Goal: Task Accomplishment & Management: Use online tool/utility

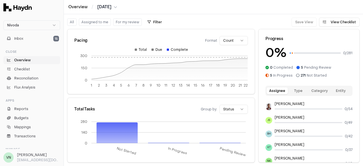
click at [98, 23] on button "Assigned to me" at bounding box center [95, 21] width 32 height 7
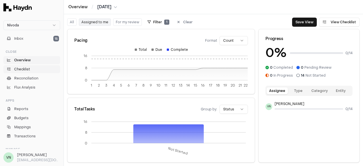
click at [34, 67] on link "Checklist" at bounding box center [31, 69] width 57 height 8
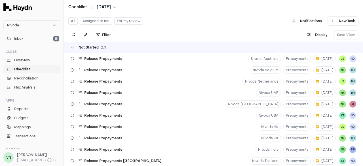
click at [96, 20] on button "Assigned to me" at bounding box center [96, 20] width 32 height 7
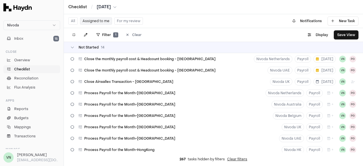
scroll to position [71, 0]
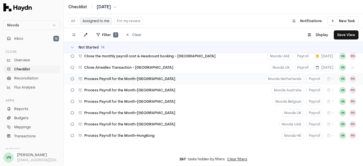
click at [73, 79] on icon at bounding box center [72, 78] width 3 height 3
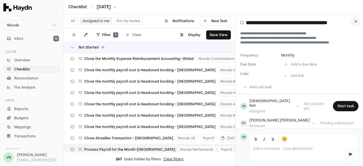
click at [356, 22] on icon at bounding box center [356, 21] width 3 height 3
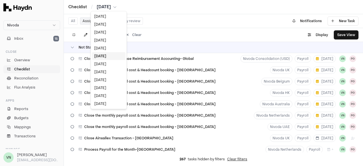
click at [110, 9] on html "Nivoda Inbox 15 Close Overview Checklist Reconciliation Flux Analysis Apps Repo…" at bounding box center [181, 83] width 363 height 166
click at [191, 24] on html "Nivoda Inbox 15 Close Overview Checklist Reconciliation Flux Analysis Apps Repo…" at bounding box center [181, 83] width 363 height 166
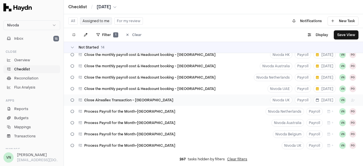
scroll to position [71, 0]
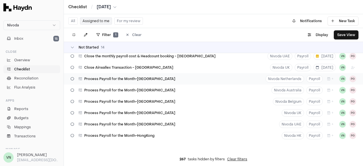
click at [98, 77] on span "Process Payroll for the Month-[GEOGRAPHIC_DATA]" at bounding box center [129, 79] width 91 height 5
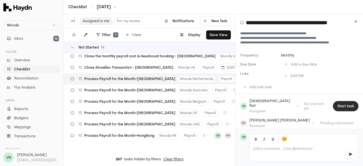
click at [337, 101] on button "Start task" at bounding box center [346, 106] width 26 height 10
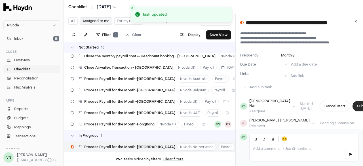
click at [353, 106] on button "Submit task" at bounding box center [367, 106] width 29 height 10
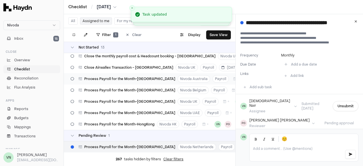
click at [108, 78] on span "Process Payroll for the Month-[GEOGRAPHIC_DATA]" at bounding box center [129, 79] width 91 height 5
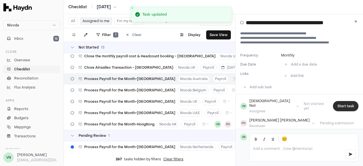
click at [333, 102] on button "Start task" at bounding box center [346, 106] width 26 height 10
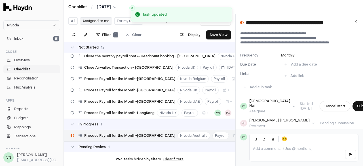
click at [353, 102] on button "Submit task" at bounding box center [367, 106] width 29 height 10
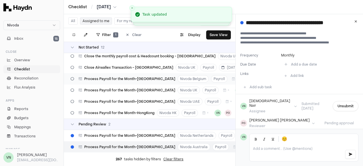
click at [115, 75] on div "Process Payroll for the Month-[GEOGRAPHIC_DATA]" at bounding box center [122, 78] width 109 height 11
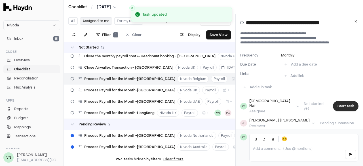
click at [343, 101] on button "Start task" at bounding box center [346, 106] width 26 height 10
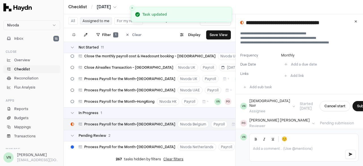
click at [353, 101] on button "Submit task" at bounding box center [367, 106] width 29 height 10
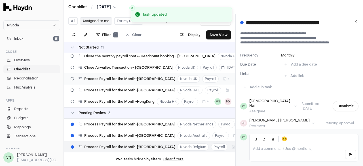
click at [112, 78] on span "Process Payroll for the Month-[GEOGRAPHIC_DATA]" at bounding box center [129, 79] width 91 height 5
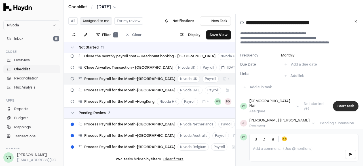
click at [340, 102] on button "Start task" at bounding box center [346, 106] width 26 height 10
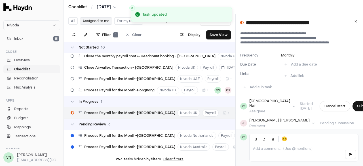
click at [353, 102] on button "Submit task" at bounding box center [367, 106] width 29 height 10
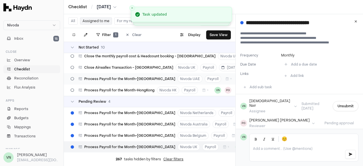
click at [127, 80] on span "Process Payroll for the Month-[GEOGRAPHIC_DATA]" at bounding box center [129, 79] width 91 height 5
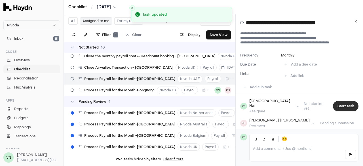
click at [338, 105] on button "Start task" at bounding box center [346, 106] width 26 height 10
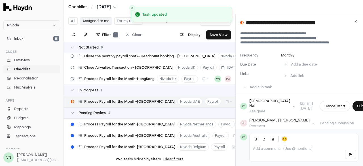
click at [353, 105] on button "Submit task" at bounding box center [367, 106] width 29 height 10
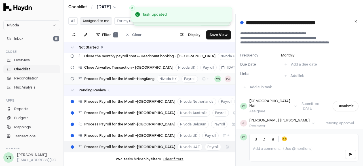
click at [120, 79] on span "Process Payroll for the Month-HongKong" at bounding box center [119, 79] width 70 height 5
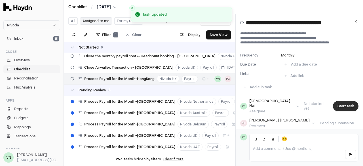
click at [348, 105] on button "Start task" at bounding box center [346, 106] width 26 height 10
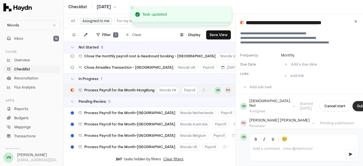
click at [353, 104] on button "Submit task" at bounding box center [367, 106] width 29 height 10
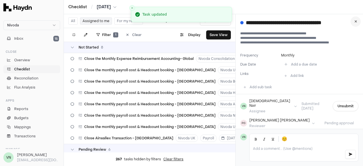
click at [353, 22] on button at bounding box center [356, 21] width 10 height 10
